Goal: Find specific page/section: Find specific page/section

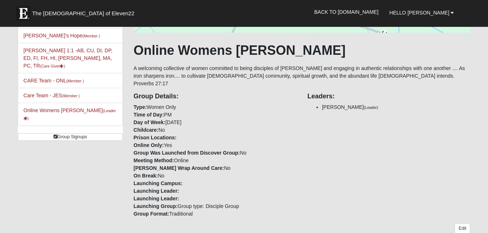
scroll to position [99, 0]
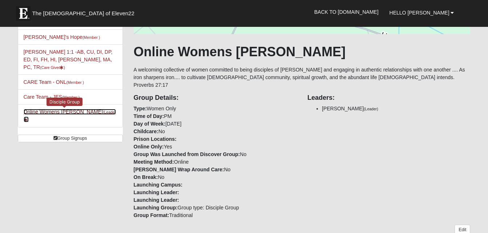
click at [90, 109] on link "Online Womens [PERSON_NAME] (Leader )" at bounding box center [70, 115] width 93 height 13
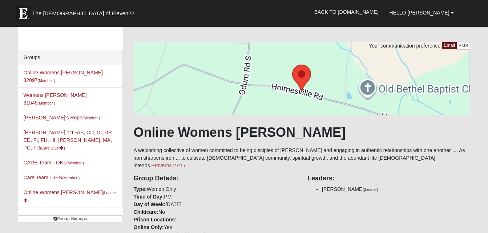
scroll to position [16, 0]
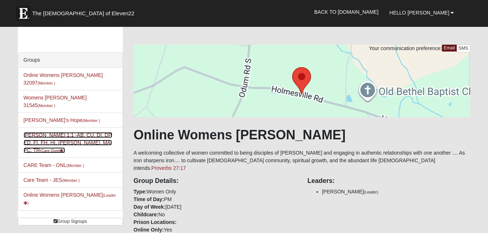
click at [72, 132] on link "[PERSON_NAME] 1:1 -AB, CU, DI, DP, ED, FI, FH, HI, LI, MA, PC, TR (Care Giver )" at bounding box center [68, 142] width 89 height 21
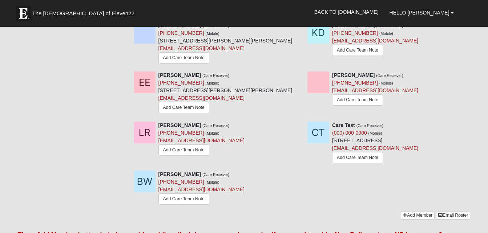
scroll to position [286, 0]
